Goal: Find specific page/section: Find specific page/section

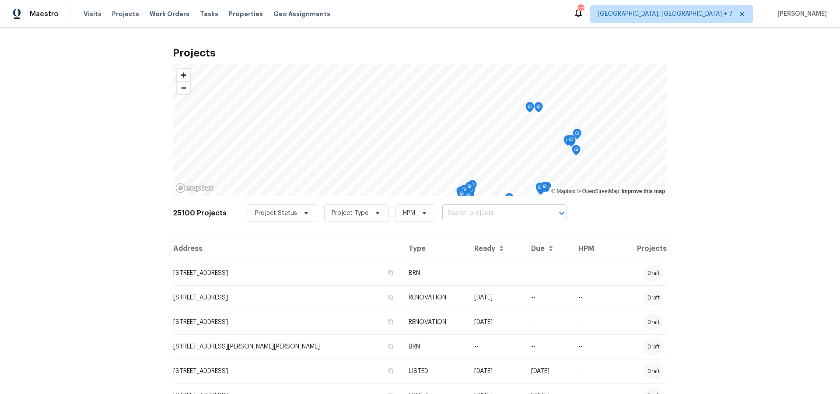
click at [508, 213] on input "text" at bounding box center [492, 213] width 100 height 14
type input "4"
type input "1426"
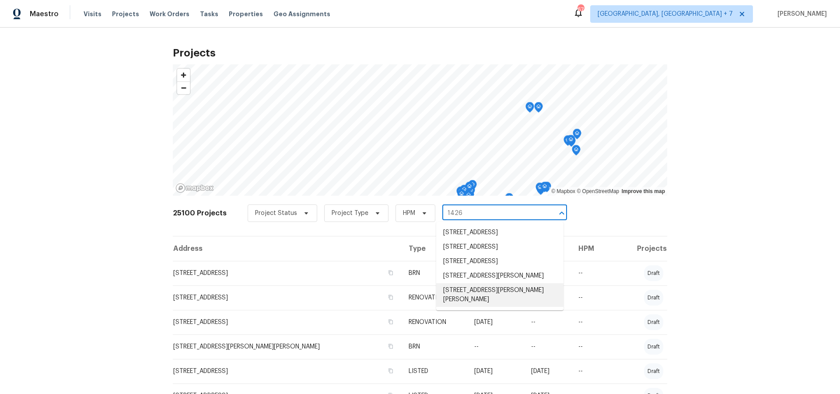
click at [516, 304] on li "[STREET_ADDRESS][PERSON_NAME][PERSON_NAME]" at bounding box center [499, 295] width 127 height 24
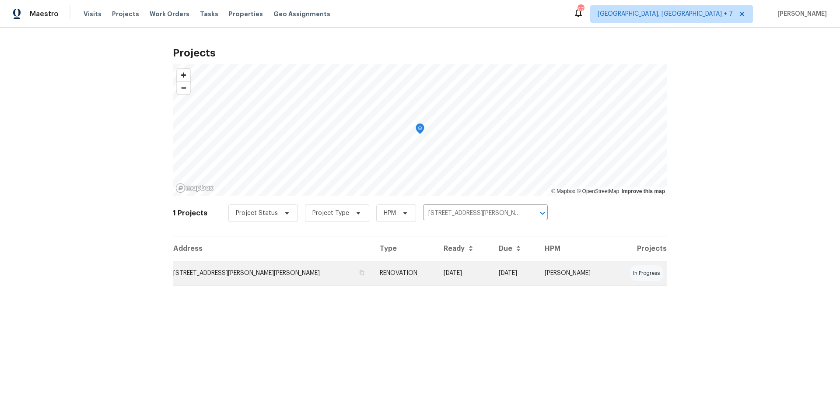
click at [256, 272] on td "[STREET_ADDRESS][PERSON_NAME][PERSON_NAME]" at bounding box center [273, 273] width 200 height 24
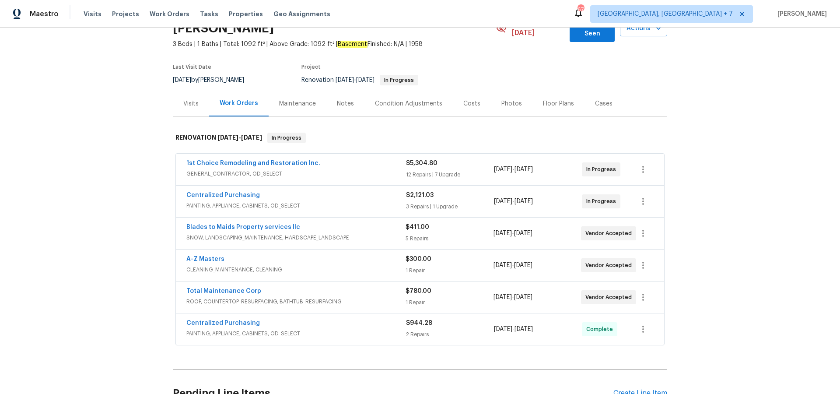
scroll to position [56, 0]
